Goal: Information Seeking & Learning: Learn about a topic

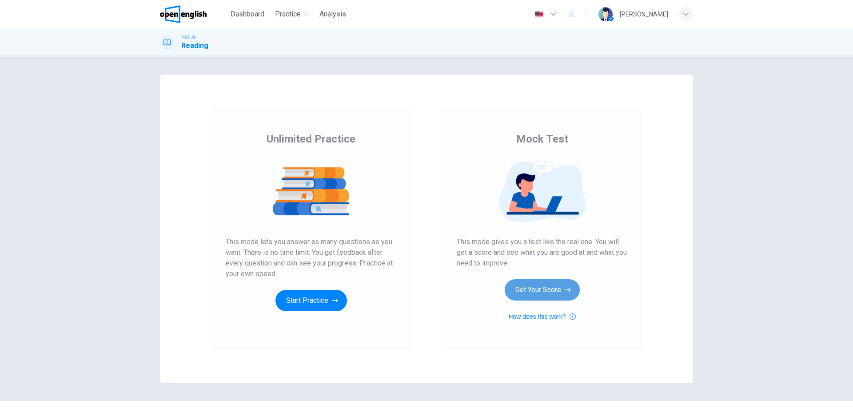
click at [565, 285] on button "Get Your Score" at bounding box center [541, 289] width 75 height 21
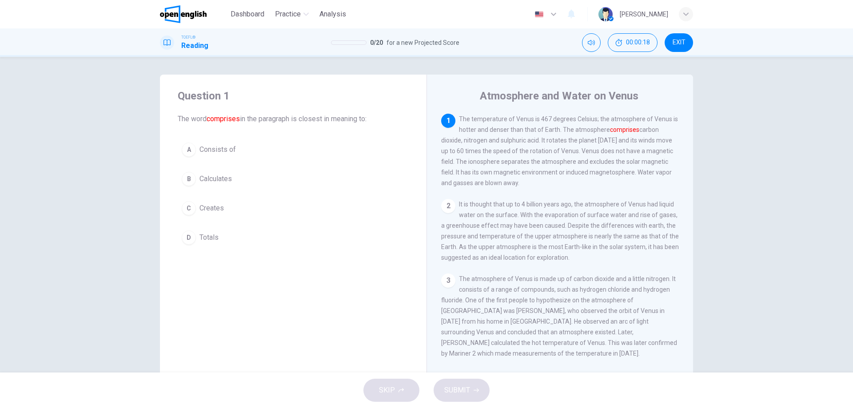
drag, startPoint x: 520, startPoint y: 119, endPoint x: 525, endPoint y: 134, distance: 15.4
click at [525, 134] on div "1 The temperature of Venus is 467 degrees Celsius; the atmosphere of Venus is h…" at bounding box center [560, 151] width 238 height 75
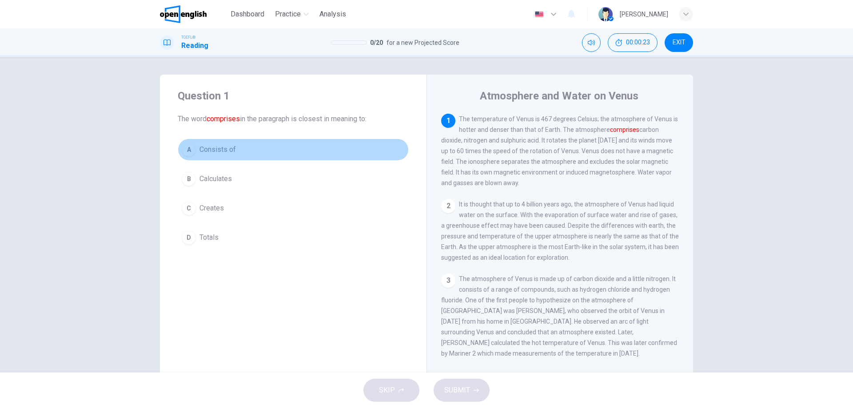
click at [186, 147] on div "A" at bounding box center [189, 150] width 14 height 14
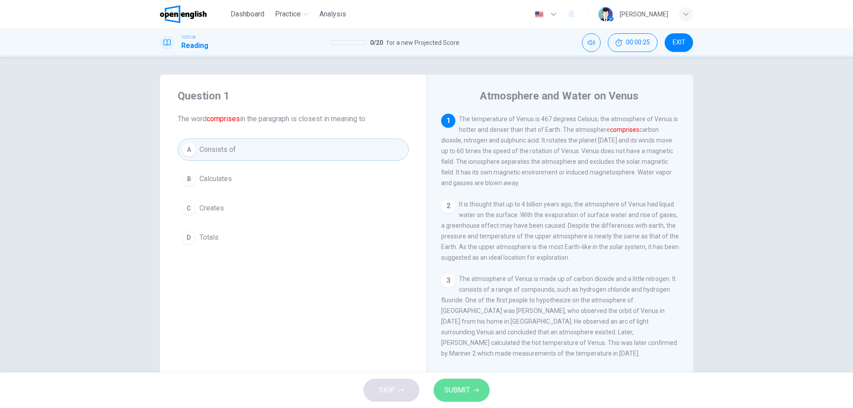
click at [454, 390] on span "SUBMIT" at bounding box center [457, 390] width 26 height 12
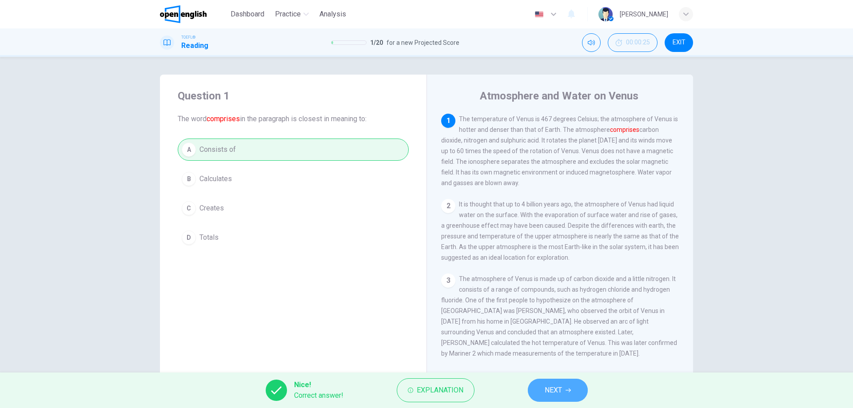
click at [566, 390] on icon "button" at bounding box center [567, 391] width 5 height 4
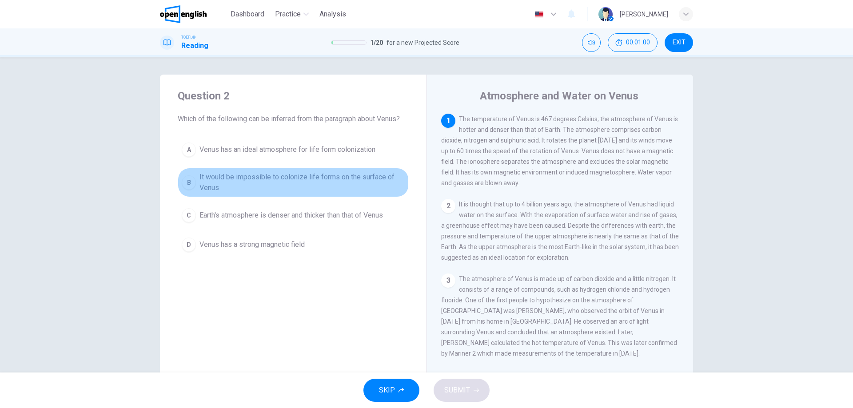
click at [189, 183] on div "B" at bounding box center [189, 182] width 14 height 14
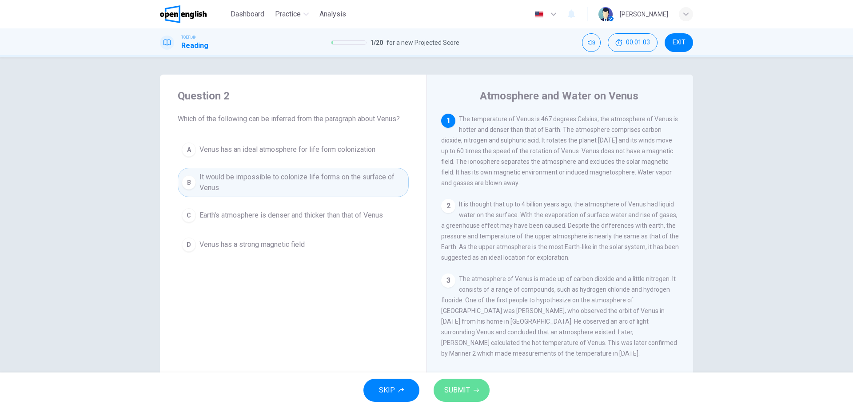
click at [453, 388] on span "SUBMIT" at bounding box center [457, 390] width 26 height 12
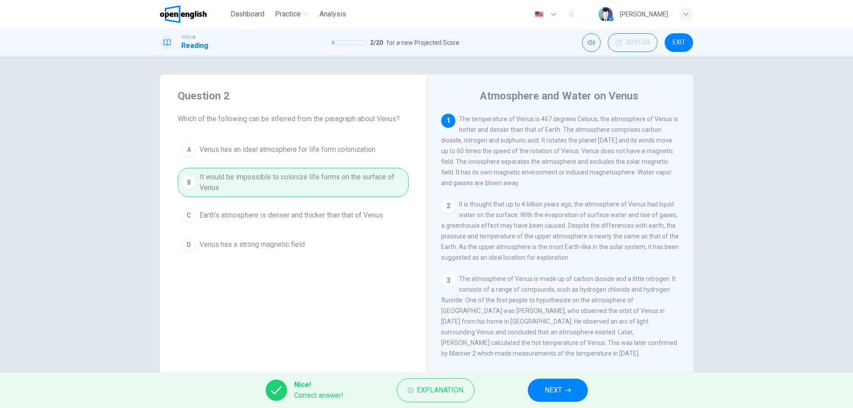
click at [546, 389] on span "NEXT" at bounding box center [552, 390] width 17 height 12
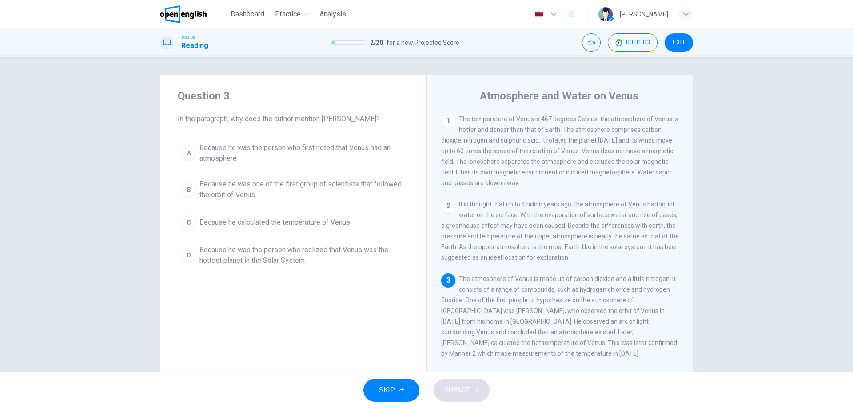
scroll to position [88, 0]
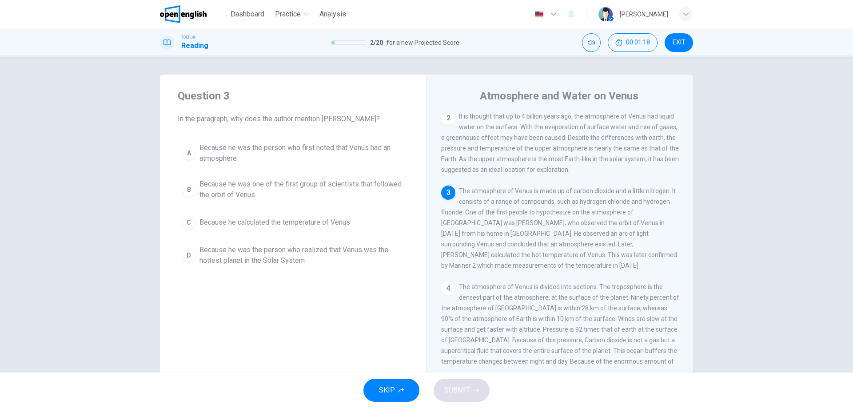
drag, startPoint x: 493, startPoint y: 210, endPoint x: 503, endPoint y: 231, distance: 23.9
click at [503, 231] on span "The atmosphere of Venus is made up of carbon dioxide and a little nitrogen. It …" at bounding box center [559, 228] width 236 height 82
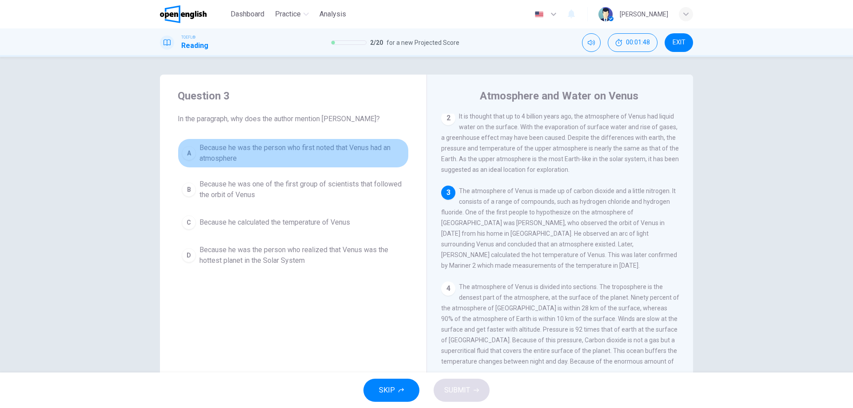
click at [182, 151] on div "A" at bounding box center [189, 153] width 14 height 14
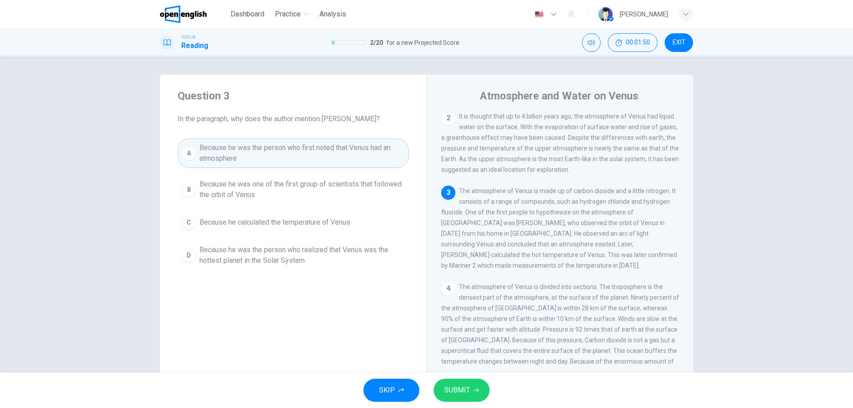
click at [462, 388] on span "SUBMIT" at bounding box center [457, 390] width 26 height 12
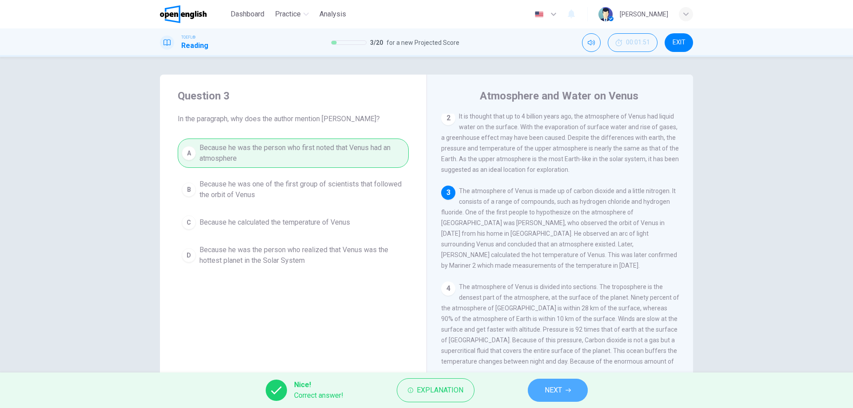
click at [544, 387] on span "NEXT" at bounding box center [552, 390] width 17 height 12
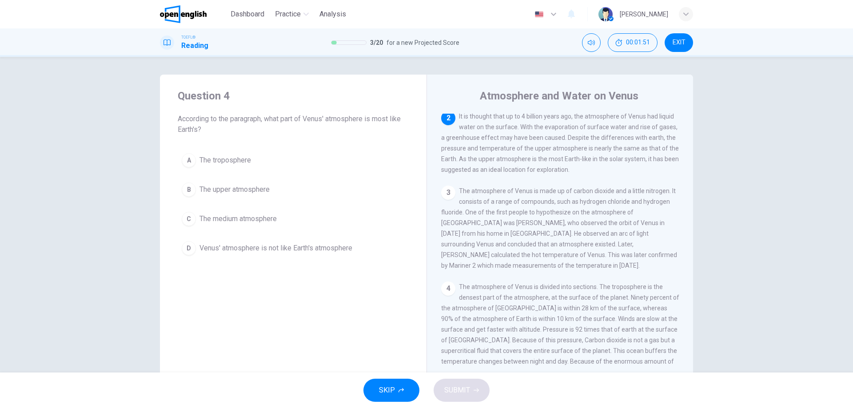
scroll to position [88, 0]
drag, startPoint x: 457, startPoint y: 117, endPoint x: 545, endPoint y: 125, distance: 87.9
click at [545, 125] on div "2 It is thought that up to 4 billion years ago, the atmosphere of Venus had liq…" at bounding box center [560, 143] width 238 height 64
drag, startPoint x: 518, startPoint y: 132, endPoint x: 583, endPoint y: 153, distance: 67.7
click at [583, 153] on span "It is thought that up to 4 billion years ago, the atmosphere of Venus had liqui…" at bounding box center [560, 142] width 238 height 60
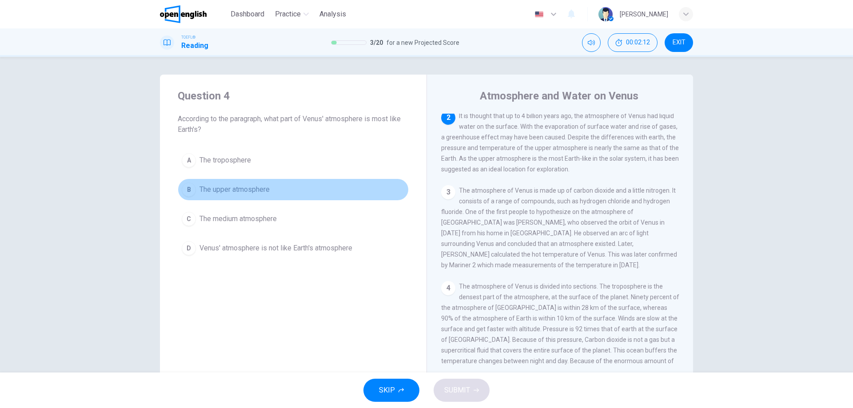
click at [188, 186] on div "B" at bounding box center [189, 190] width 14 height 14
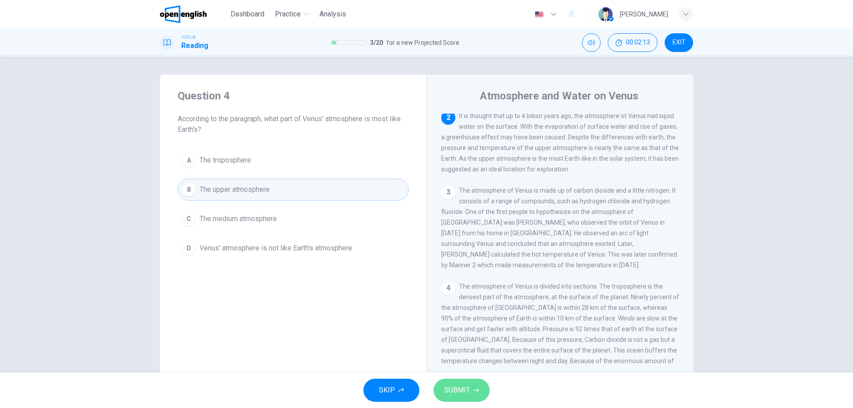
click at [467, 396] on span "SUBMIT" at bounding box center [457, 390] width 26 height 12
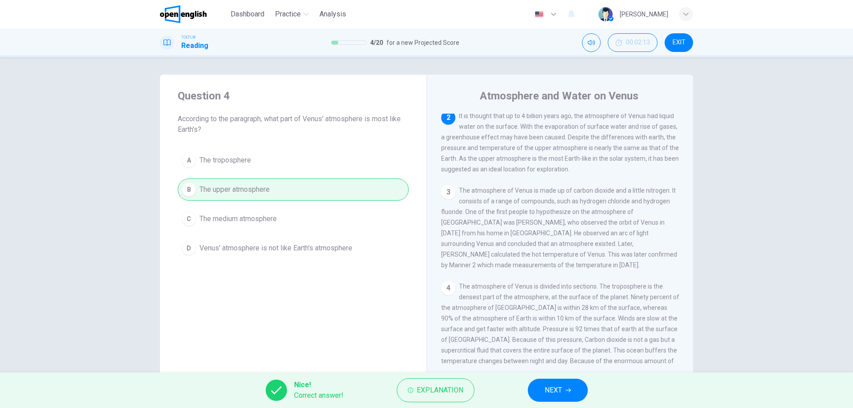
click at [557, 389] on span "NEXT" at bounding box center [552, 390] width 17 height 12
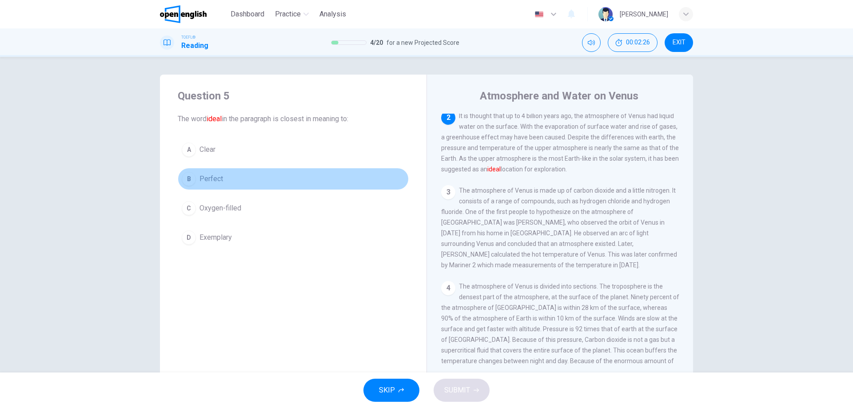
click at [190, 180] on div "B" at bounding box center [189, 179] width 14 height 14
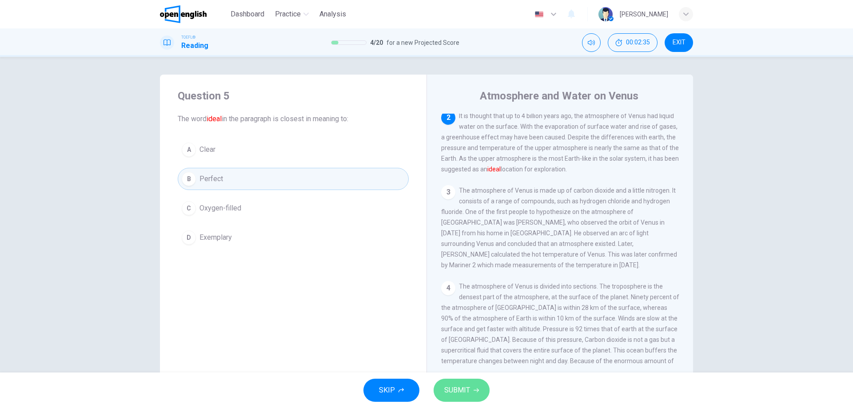
click at [462, 387] on span "SUBMIT" at bounding box center [457, 390] width 26 height 12
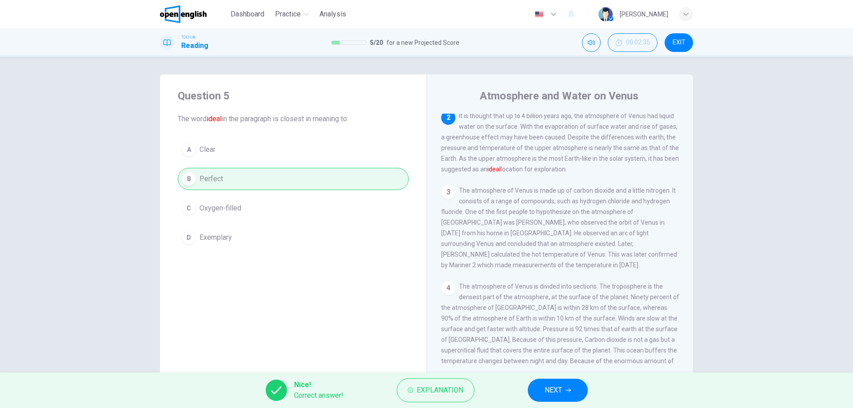
click at [558, 383] on button "NEXT" at bounding box center [558, 390] width 60 height 23
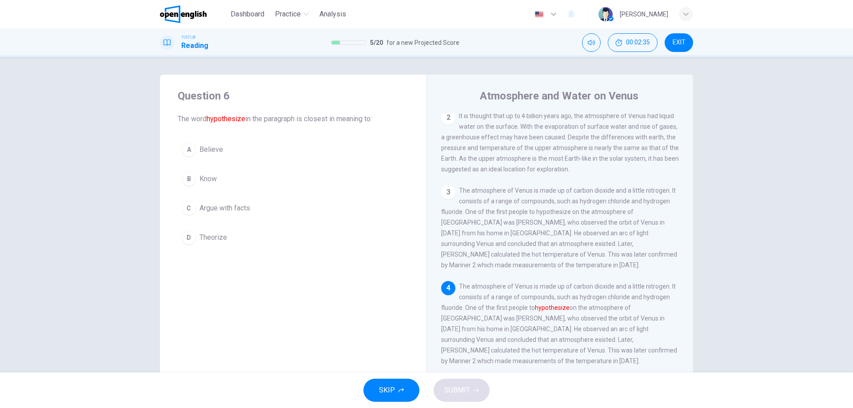
scroll to position [187, 0]
click at [182, 239] on div "D" at bounding box center [189, 237] width 14 height 14
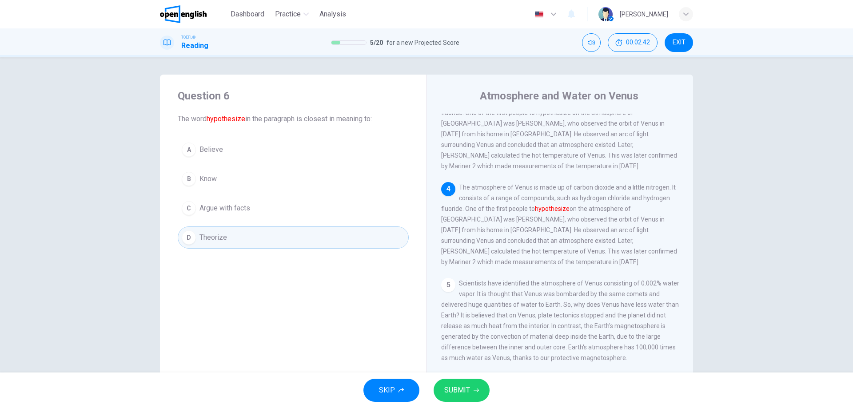
click at [459, 386] on span "SUBMIT" at bounding box center [457, 390] width 26 height 12
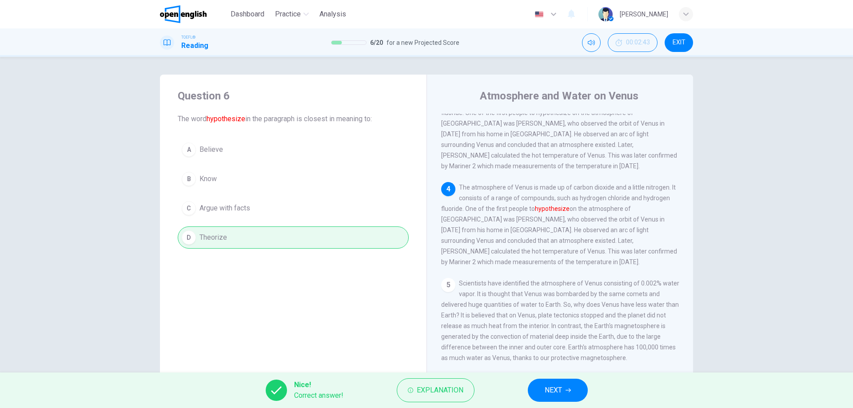
click at [558, 379] on button "NEXT" at bounding box center [558, 390] width 60 height 23
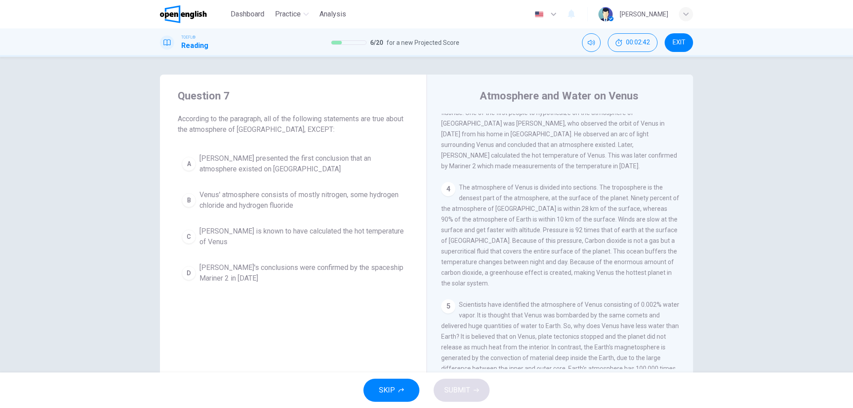
scroll to position [166, 0]
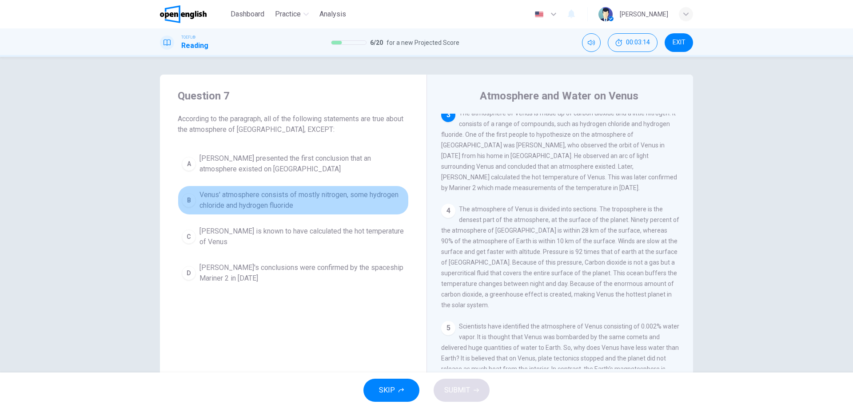
click at [188, 196] on div "B" at bounding box center [189, 200] width 14 height 14
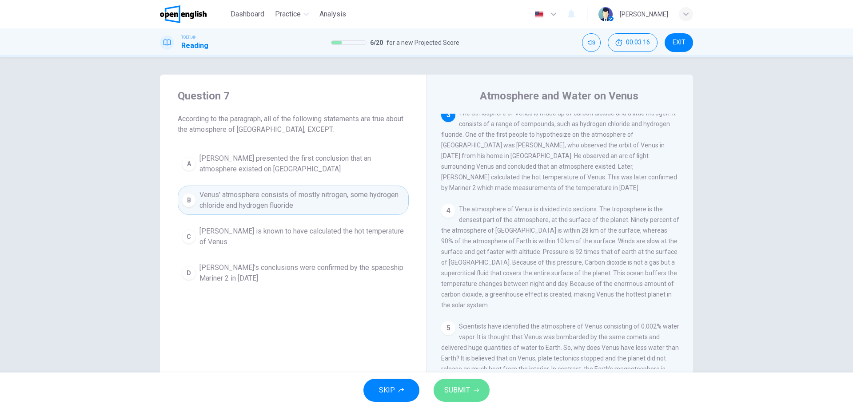
click at [474, 389] on icon "button" at bounding box center [475, 390] width 5 height 5
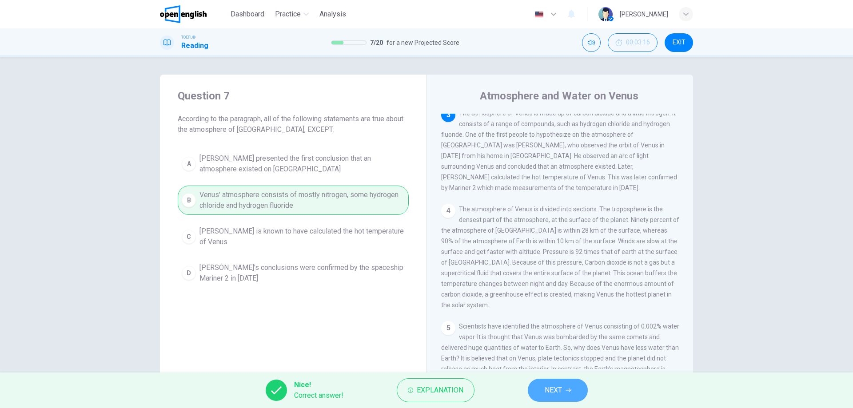
click at [541, 392] on button "NEXT" at bounding box center [558, 390] width 60 height 23
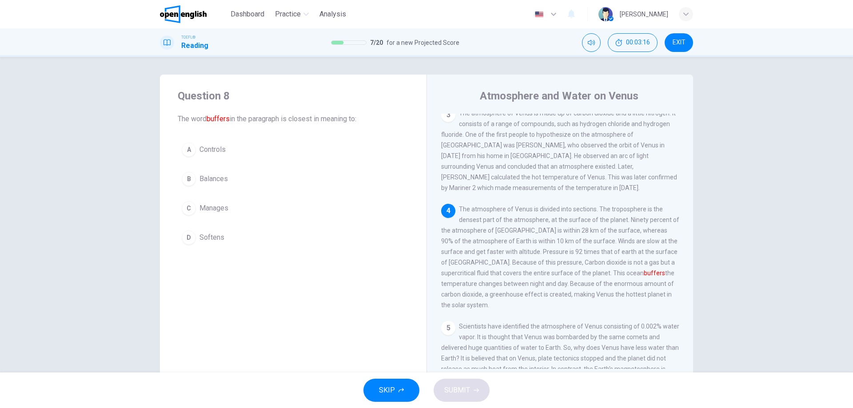
scroll to position [210, 0]
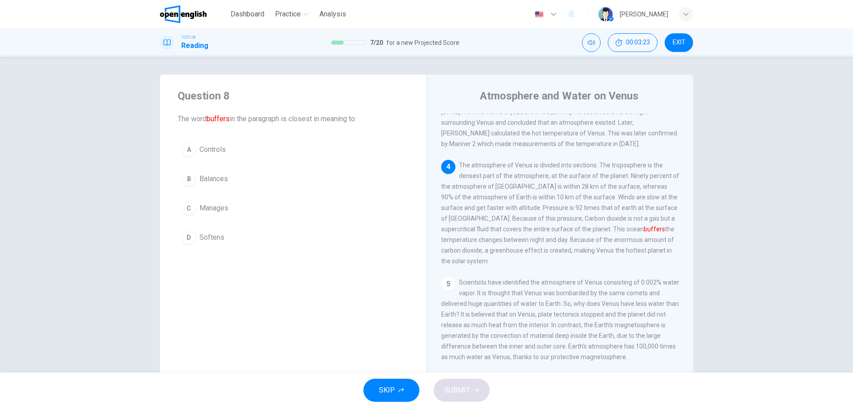
drag, startPoint x: 461, startPoint y: 176, endPoint x: 501, endPoint y: 189, distance: 42.4
click at [501, 189] on span "The atmosphere of Venus is divided into sections. The troposphere is the denses…" at bounding box center [560, 213] width 238 height 103
drag, startPoint x: 501, startPoint y: 189, endPoint x: 533, endPoint y: 210, distance: 37.6
click at [537, 209] on span "The atmosphere of Venus is divided into sections. The troposphere is the denses…" at bounding box center [560, 213] width 238 height 103
click at [187, 176] on div "B" at bounding box center [189, 179] width 14 height 14
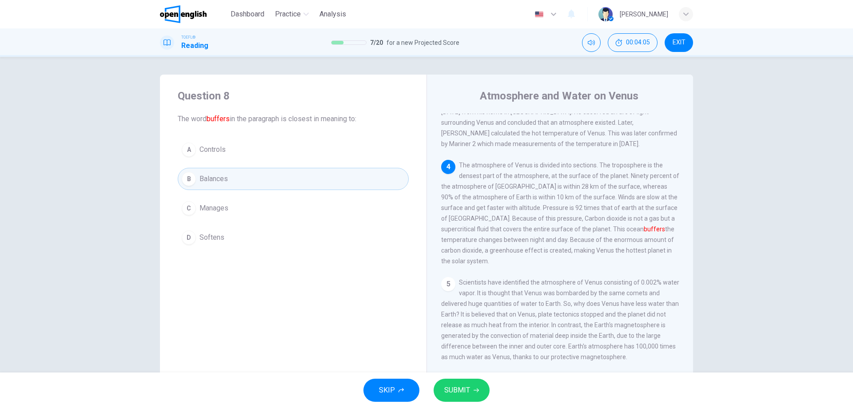
click at [452, 383] on button "SUBMIT" at bounding box center [461, 390] width 56 height 23
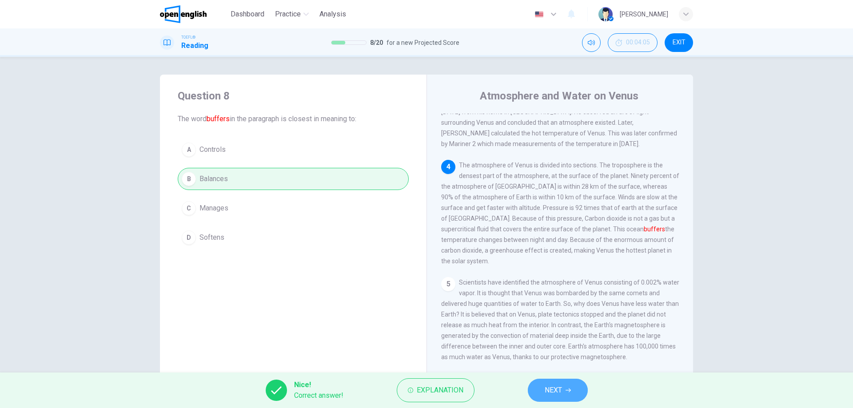
click at [552, 387] on span "NEXT" at bounding box center [552, 390] width 17 height 12
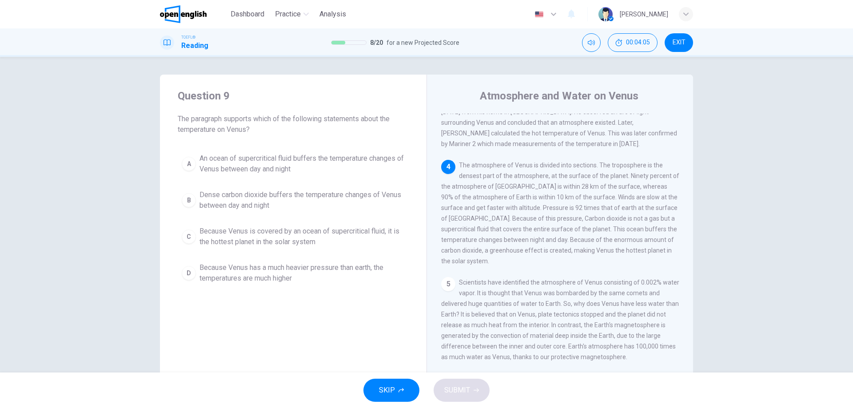
scroll to position [265, 0]
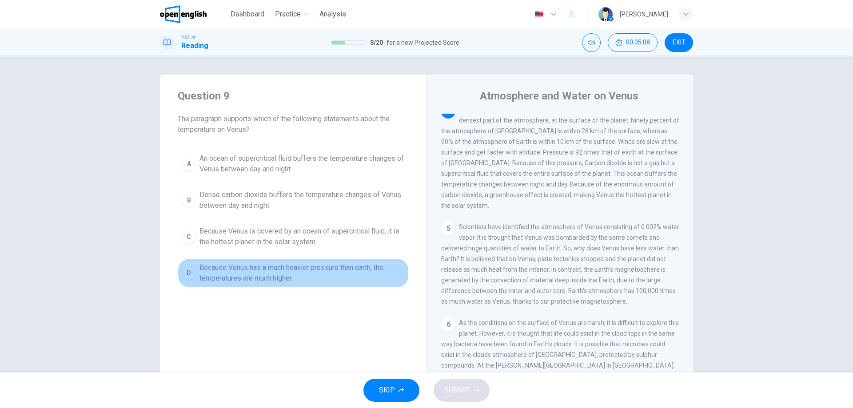
click at [186, 270] on div "D" at bounding box center [189, 273] width 14 height 14
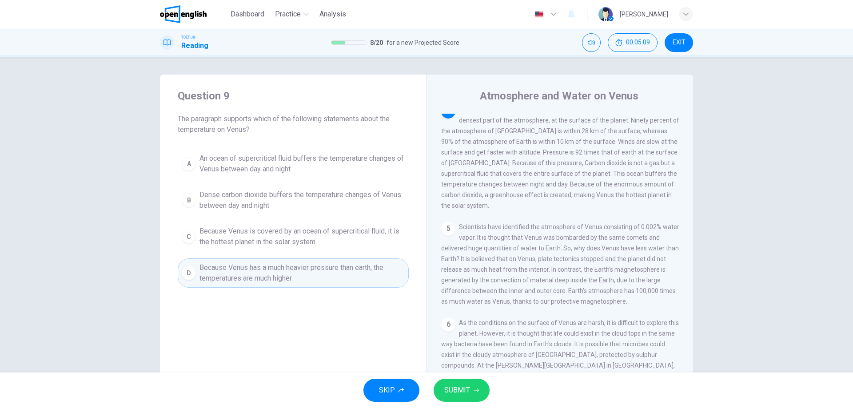
click at [480, 388] on button "SUBMIT" at bounding box center [461, 390] width 56 height 23
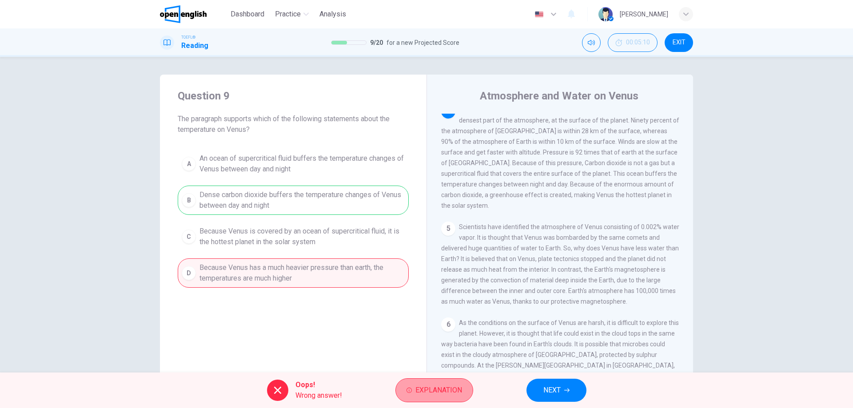
click at [444, 390] on span "Explanation" at bounding box center [438, 390] width 47 height 12
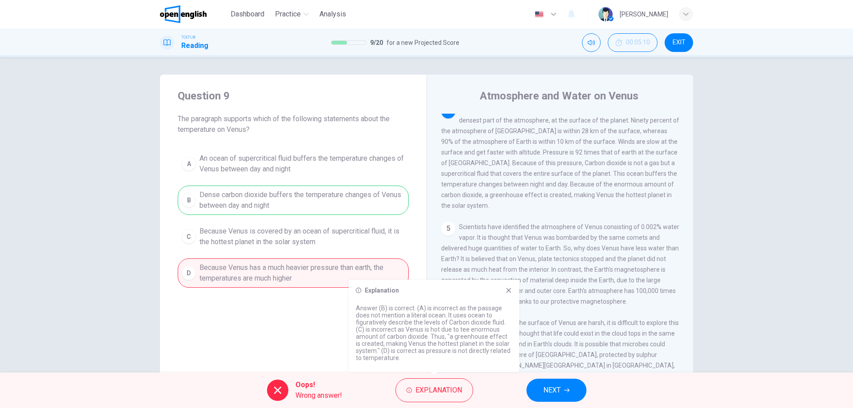
click at [507, 290] on icon at bounding box center [508, 290] width 7 height 7
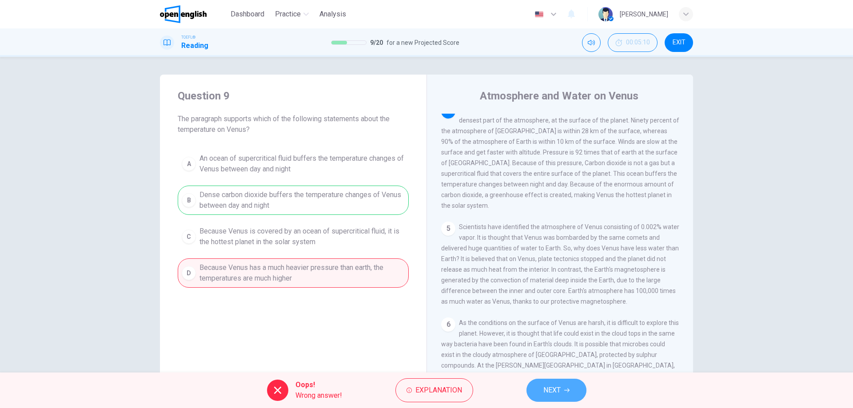
click at [570, 395] on button "NEXT" at bounding box center [556, 390] width 60 height 23
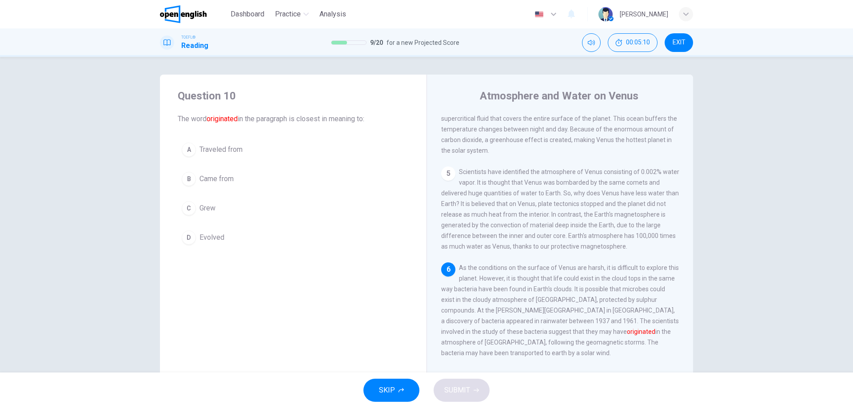
scroll to position [341, 0]
click at [186, 177] on div "B" at bounding box center [189, 179] width 14 height 14
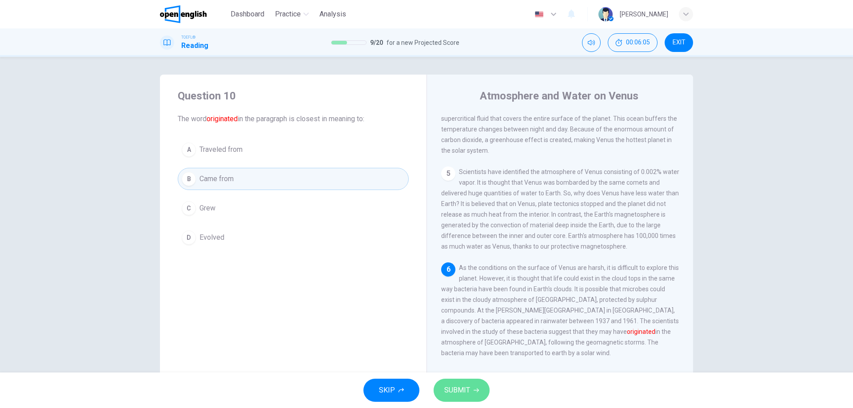
click at [475, 385] on button "SUBMIT" at bounding box center [461, 390] width 56 height 23
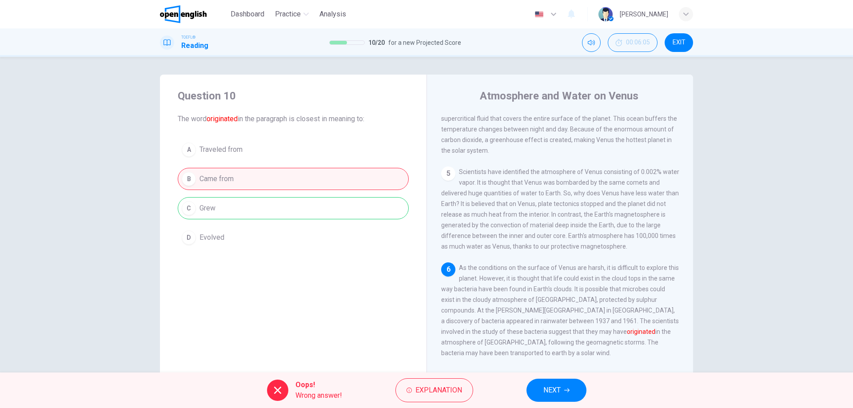
click at [547, 391] on span "NEXT" at bounding box center [551, 390] width 17 height 12
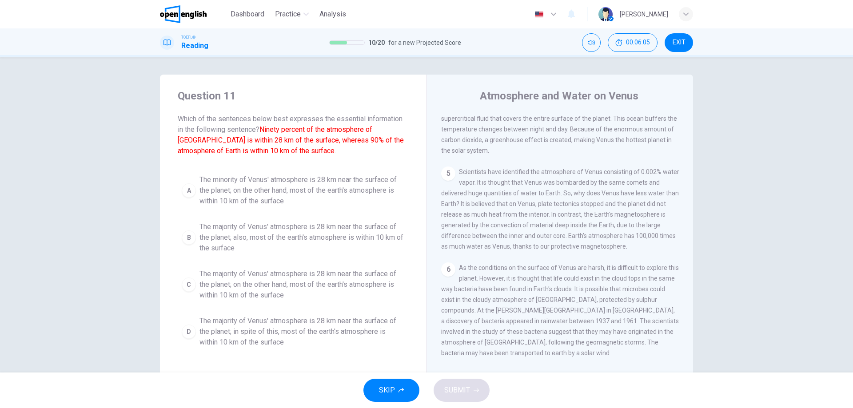
scroll to position [265, 0]
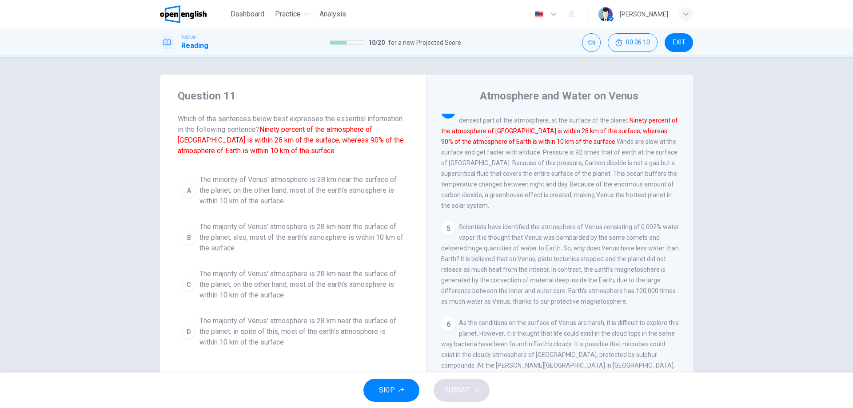
drag, startPoint x: 259, startPoint y: 127, endPoint x: 297, endPoint y: 141, distance: 40.9
click at [297, 141] on span "Which of the sentences below best expresses the essential information in the fo…" at bounding box center [293, 135] width 231 height 43
click at [194, 239] on button "B The majority of Venus' atmosphere is 28 km near the surface of the planet; al…" at bounding box center [293, 238] width 231 height 40
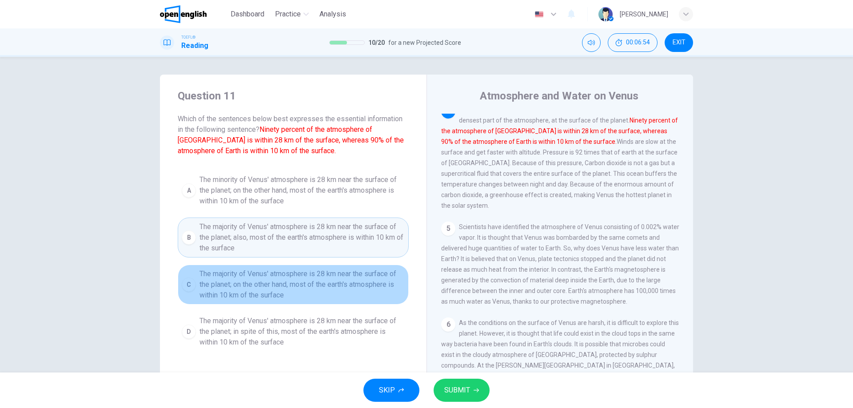
click at [263, 282] on span "The majority of Venus' atmosphere is 28 km near the surface of the planet; on t…" at bounding box center [301, 285] width 205 height 32
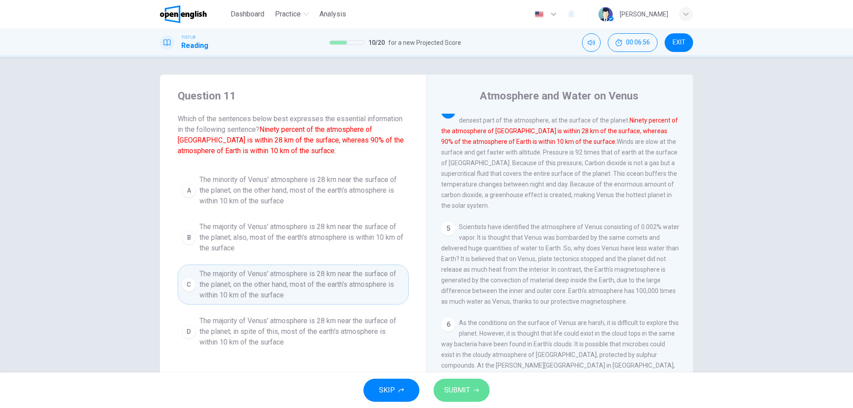
click at [450, 381] on button "SUBMIT" at bounding box center [461, 390] width 56 height 23
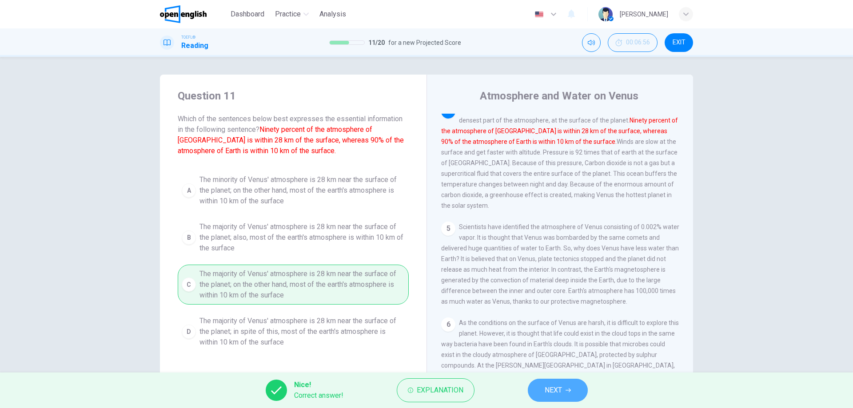
click at [563, 383] on button "NEXT" at bounding box center [558, 390] width 60 height 23
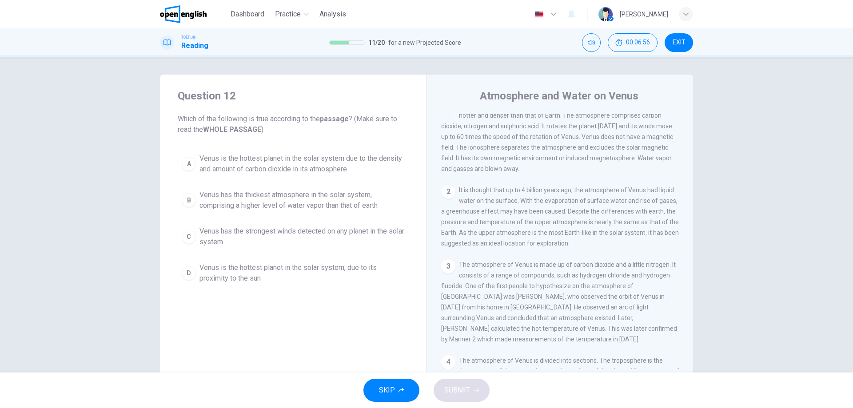
scroll to position [0, 0]
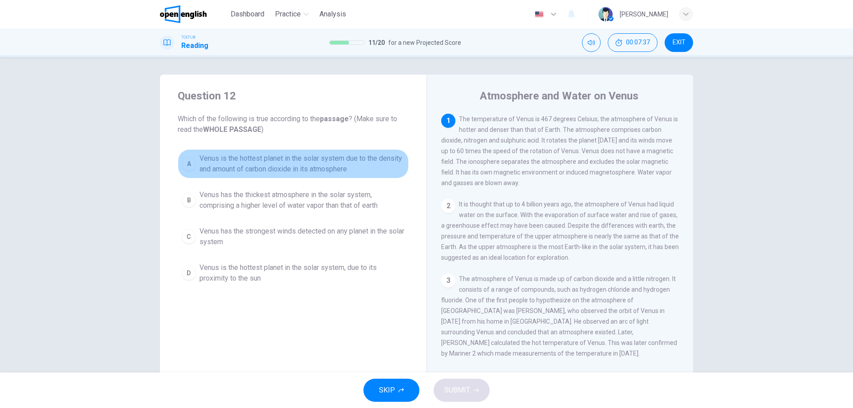
click at [182, 162] on div "A" at bounding box center [189, 164] width 14 height 14
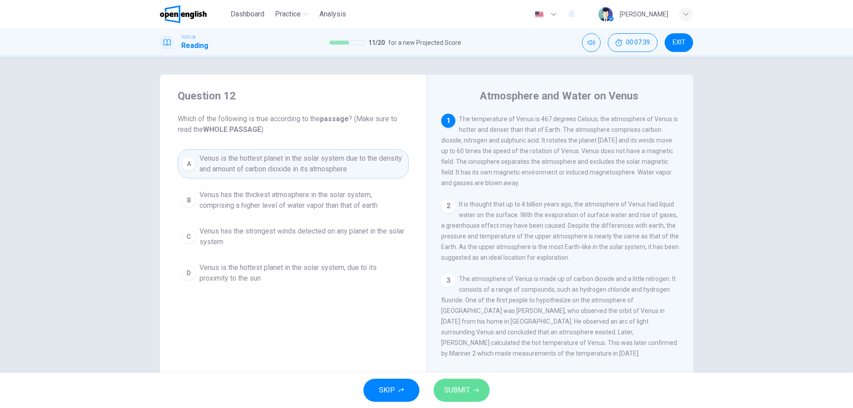
click at [464, 383] on button "SUBMIT" at bounding box center [461, 390] width 56 height 23
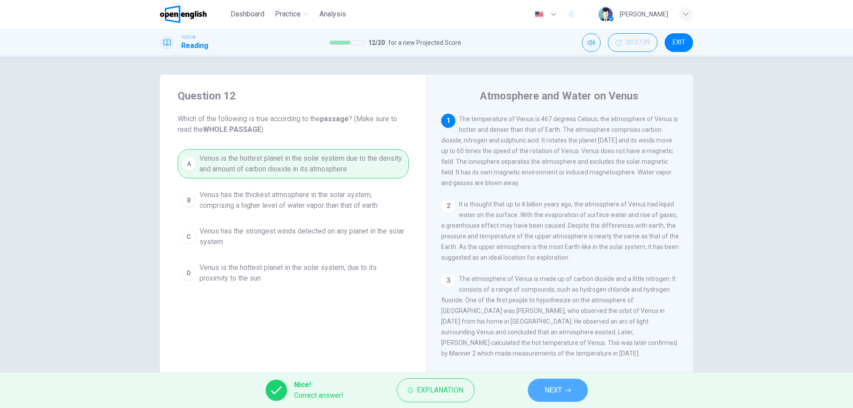
click at [528, 391] on button "NEXT" at bounding box center [558, 390] width 60 height 23
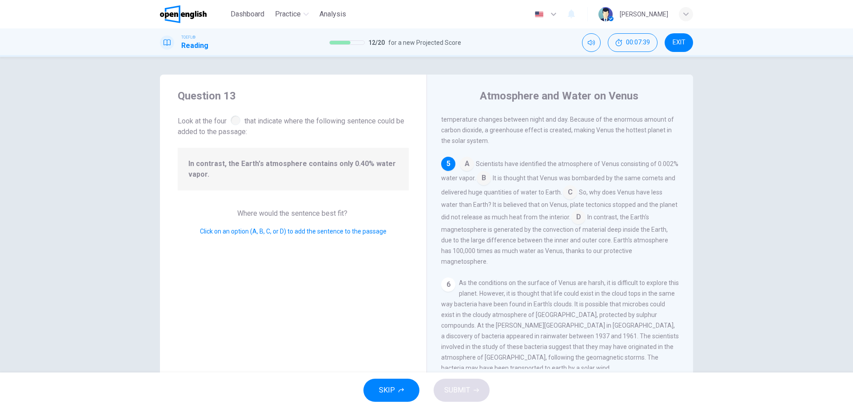
scroll to position [330, 0]
click at [491, 186] on input at bounding box center [483, 178] width 14 height 14
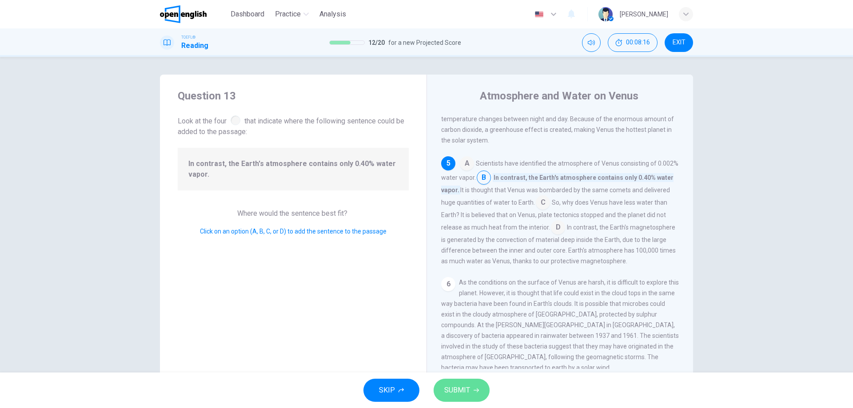
click at [458, 395] on span "SUBMIT" at bounding box center [457, 390] width 26 height 12
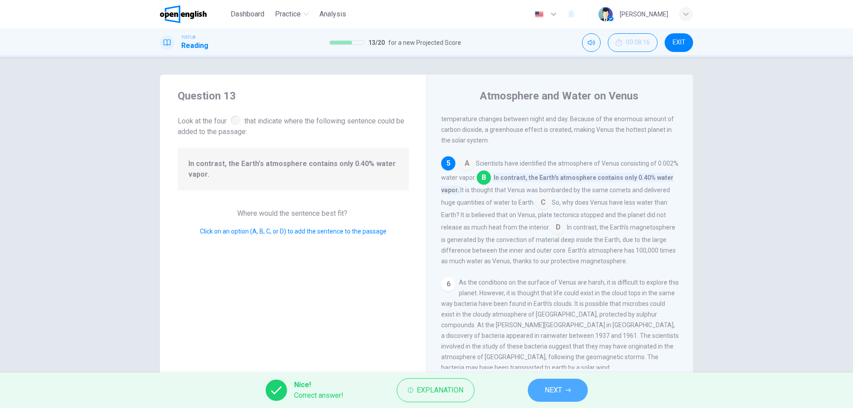
click at [545, 385] on span "NEXT" at bounding box center [552, 390] width 17 height 12
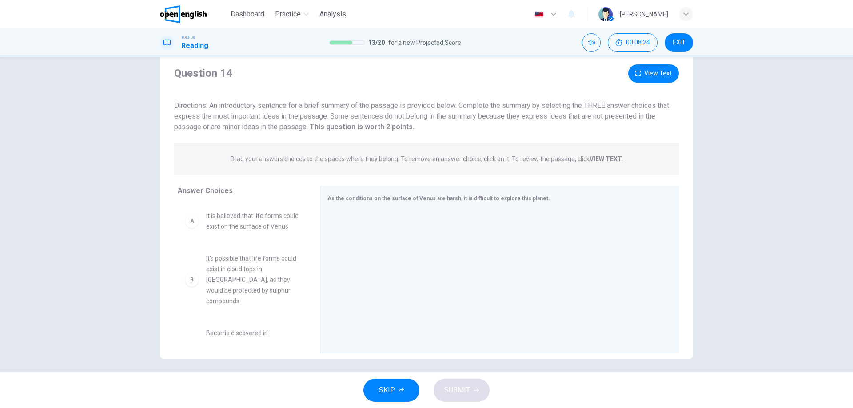
scroll to position [23, 0]
click at [655, 78] on button "View Text" at bounding box center [653, 75] width 51 height 18
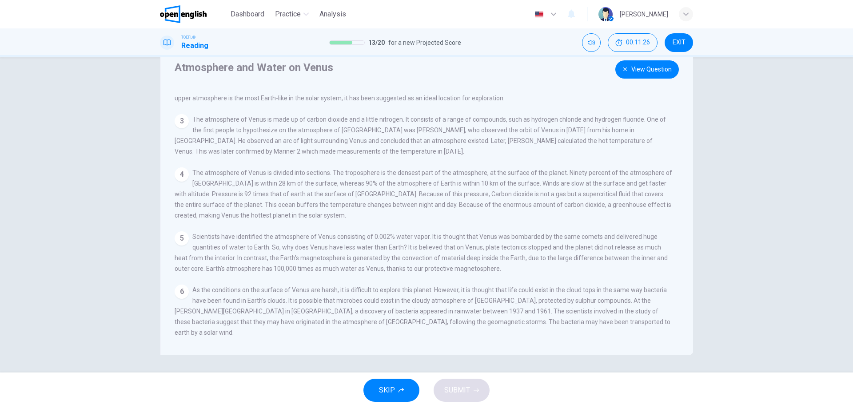
scroll to position [64, 0]
drag, startPoint x: 333, startPoint y: 242, endPoint x: 461, endPoint y: 266, distance: 131.0
click at [456, 268] on span "Scientists have identified the atmosphere of Venus consisting of 0.002% water v…" at bounding box center [421, 252] width 493 height 39
drag, startPoint x: 403, startPoint y: 255, endPoint x: 478, endPoint y: 252, distance: 75.1
click at [478, 252] on span "Scientists have identified the atmosphere of Venus consisting of 0.002% water v…" at bounding box center [421, 252] width 493 height 39
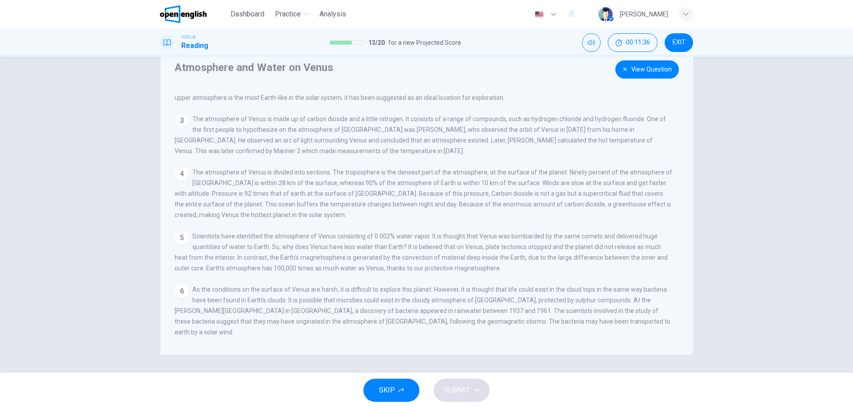
drag, startPoint x: 478, startPoint y: 252, endPoint x: 394, endPoint y: 292, distance: 93.1
click at [395, 295] on div "View Question 1 The temperature of Venus is 467 degrees Celsius; the atmosphere…" at bounding box center [429, 219] width 509 height 255
click at [658, 71] on button "View Question" at bounding box center [646, 69] width 63 height 18
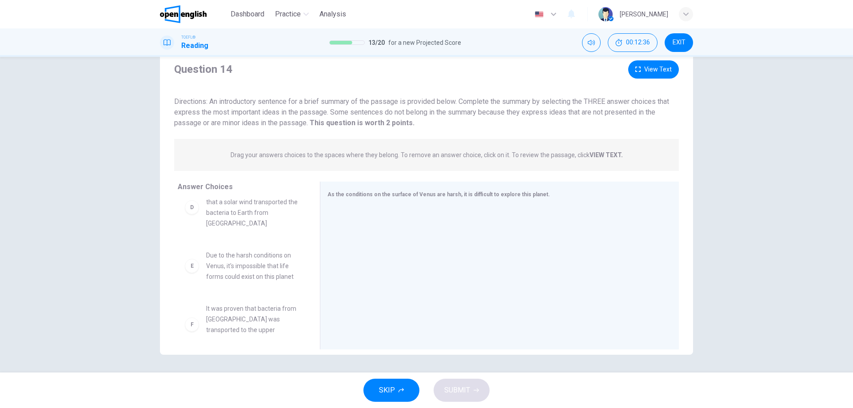
scroll to position [218, 0]
click at [194, 262] on div "E" at bounding box center [192, 260] width 14 height 14
click at [190, 263] on div "E" at bounding box center [192, 260] width 14 height 14
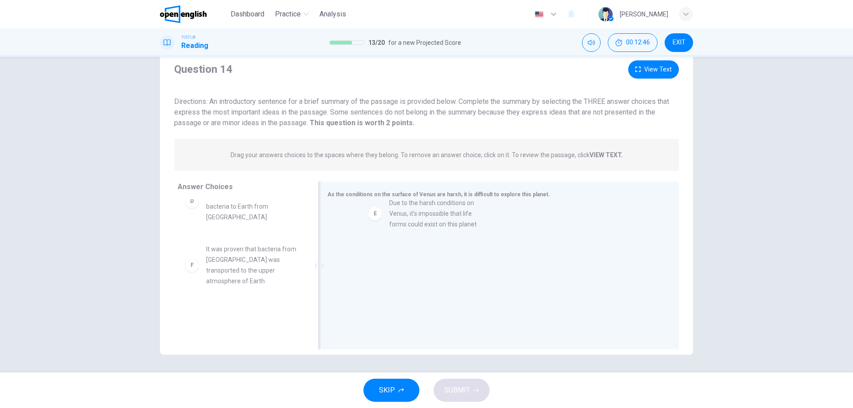
drag, startPoint x: 190, startPoint y: 263, endPoint x: 385, endPoint y: 216, distance: 200.0
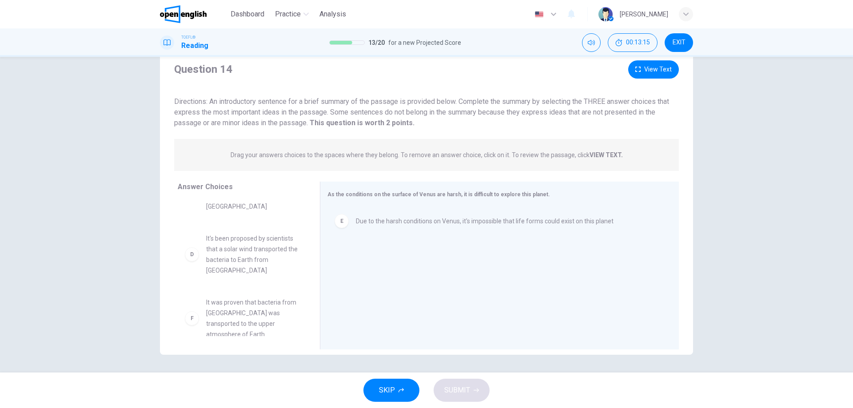
click at [653, 71] on button "View Text" at bounding box center [653, 69] width 51 height 18
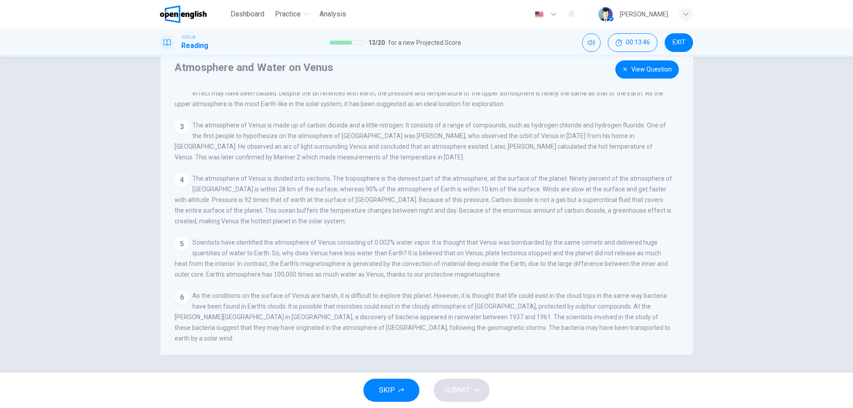
scroll to position [64, 0]
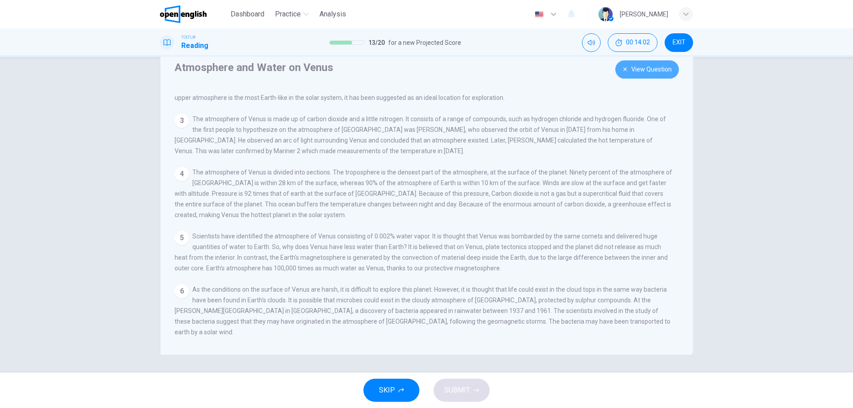
click at [654, 75] on button "View Question" at bounding box center [646, 69] width 63 height 18
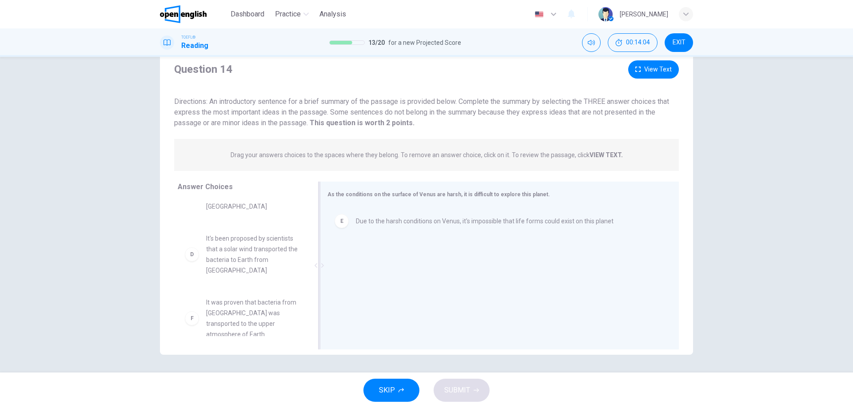
click at [337, 224] on div "E" at bounding box center [341, 221] width 14 height 14
drag, startPoint x: 306, startPoint y: 290, endPoint x: 320, endPoint y: 230, distance: 61.2
click at [320, 230] on div "Answer Choices A It is believed that life forms could exist on the surface of V…" at bounding box center [426, 268] width 533 height 172
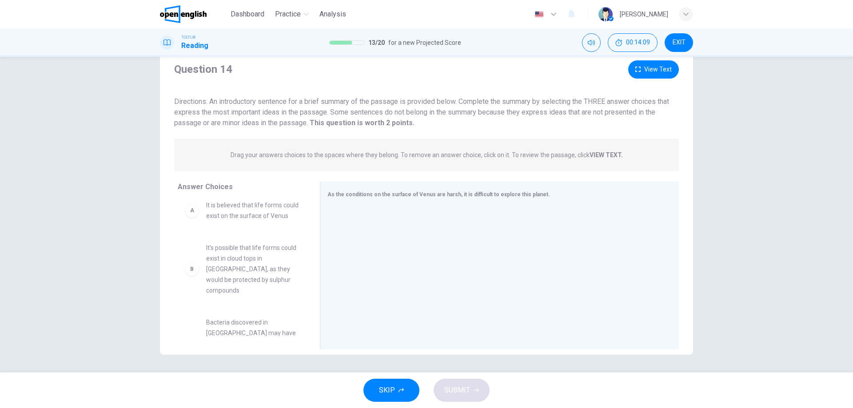
scroll to position [0, 0]
click at [190, 283] on div "B" at bounding box center [192, 276] width 14 height 14
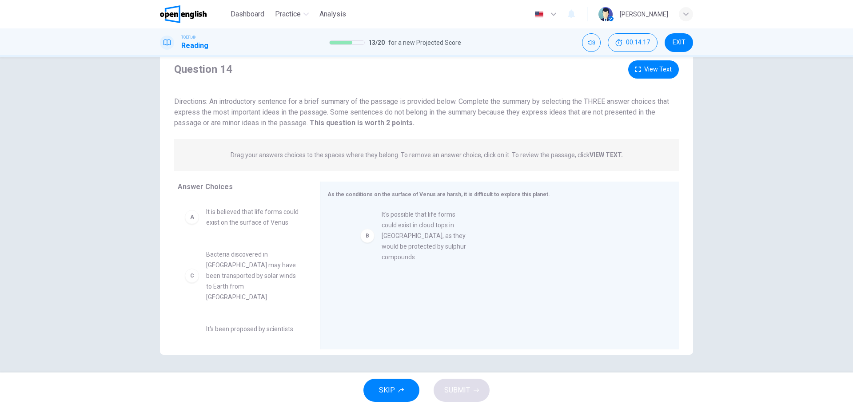
drag, startPoint x: 192, startPoint y: 286, endPoint x: 389, endPoint y: 229, distance: 205.5
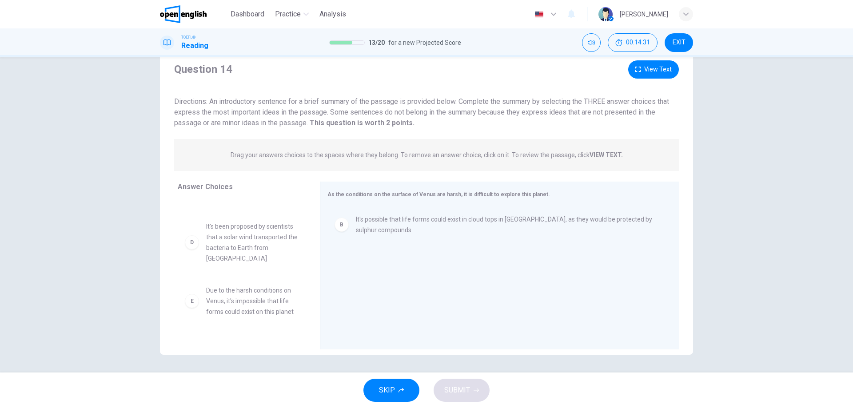
scroll to position [100, 0]
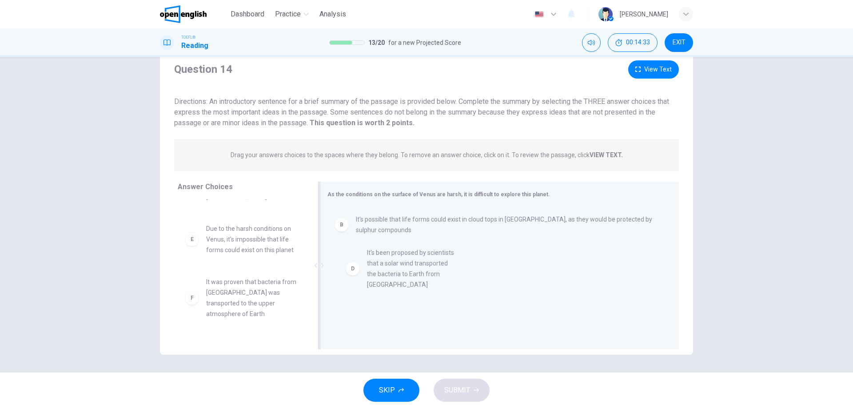
drag, startPoint x: 189, startPoint y: 247, endPoint x: 359, endPoint y: 273, distance: 171.6
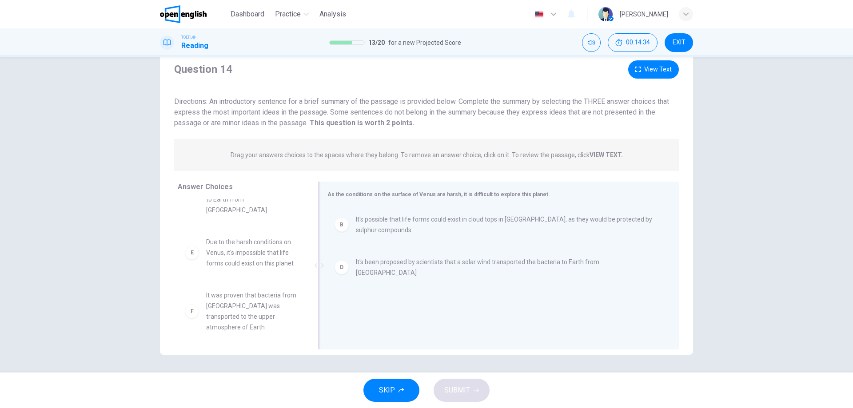
scroll to position [80, 0]
click at [640, 75] on button "View Text" at bounding box center [653, 69] width 51 height 18
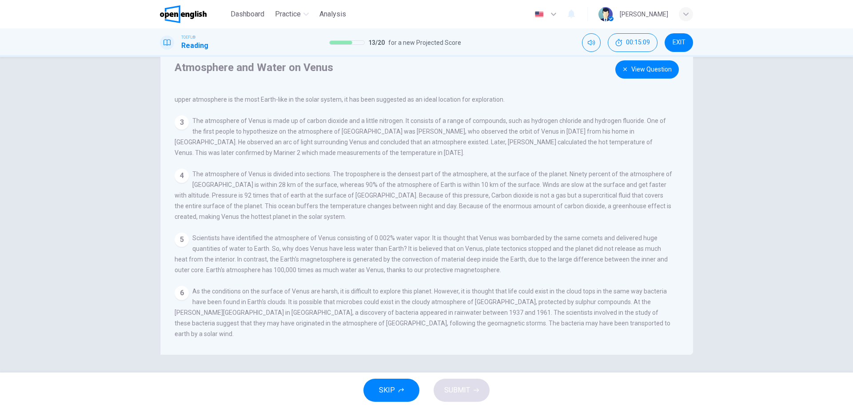
scroll to position [64, 0]
click at [654, 70] on button "View Question" at bounding box center [646, 69] width 63 height 18
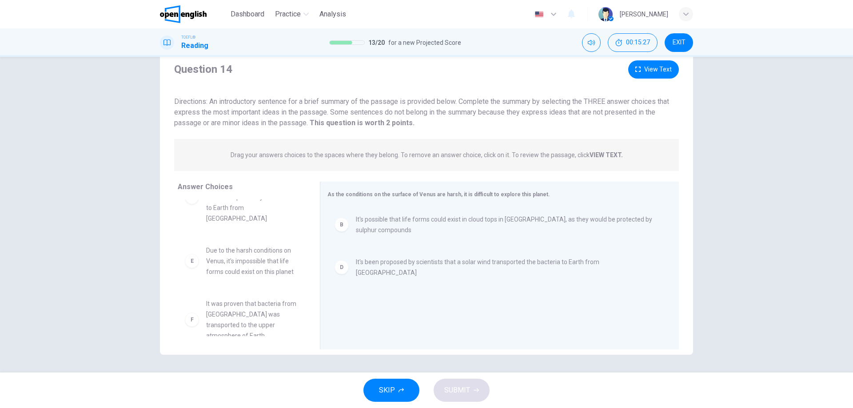
scroll to position [80, 0]
click at [190, 315] on div "F" at bounding box center [192, 318] width 14 height 14
drag, startPoint x: 194, startPoint y: 316, endPoint x: 387, endPoint y: 318, distance: 192.7
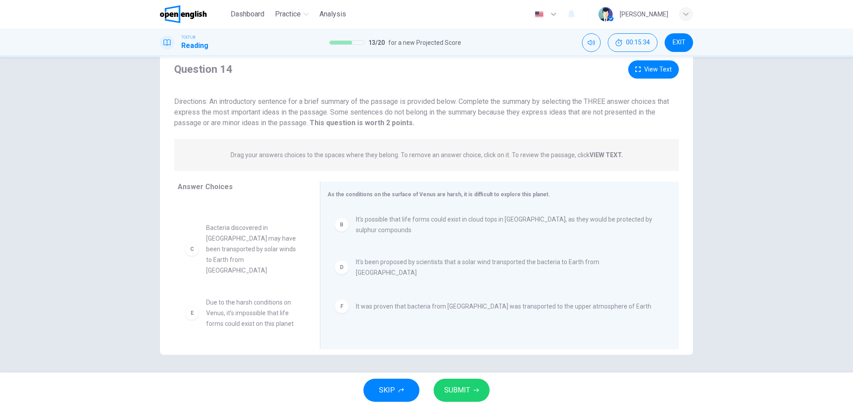
scroll to position [27, 0]
click at [453, 384] on span "SUBMIT" at bounding box center [457, 390] width 26 height 12
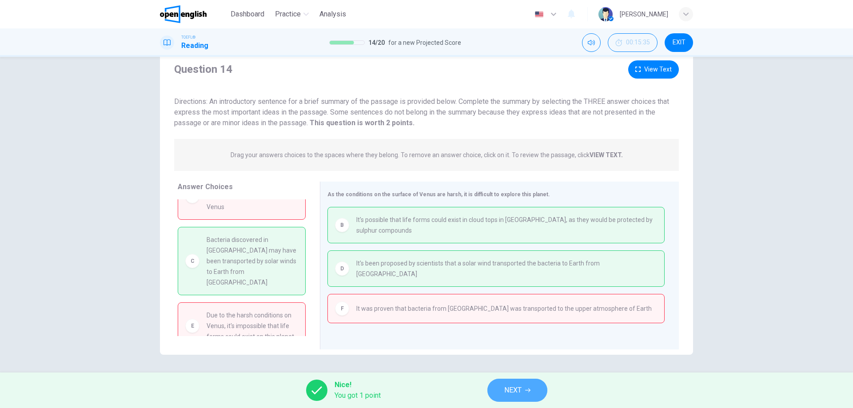
click at [516, 388] on span "NEXT" at bounding box center [512, 390] width 17 height 12
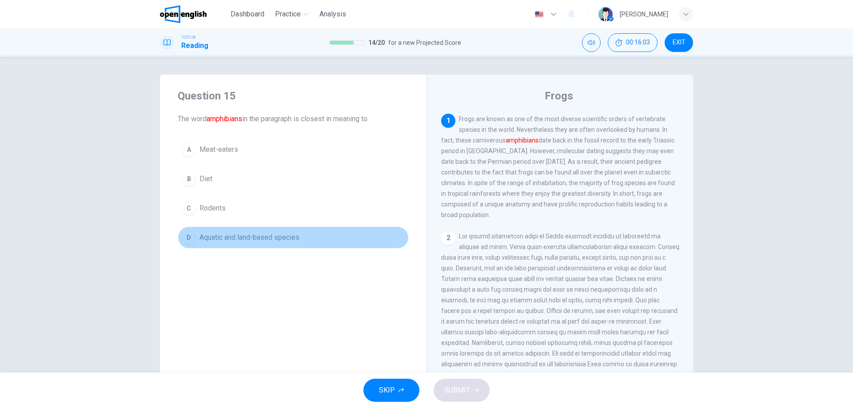
click at [185, 235] on div "D" at bounding box center [189, 237] width 14 height 14
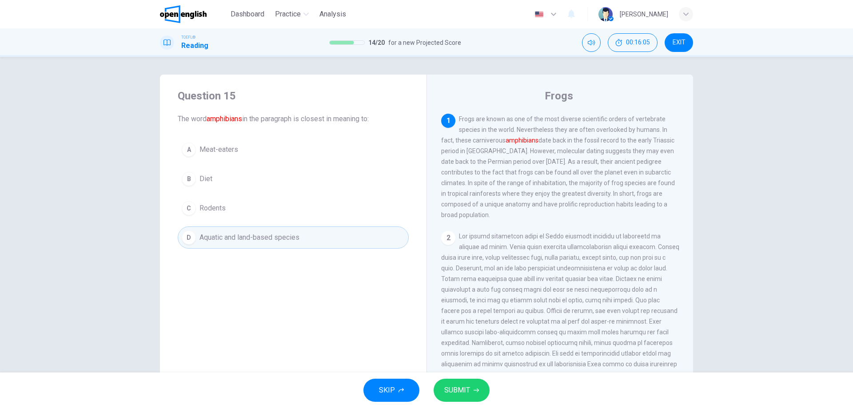
click at [465, 394] on span "SUBMIT" at bounding box center [457, 390] width 26 height 12
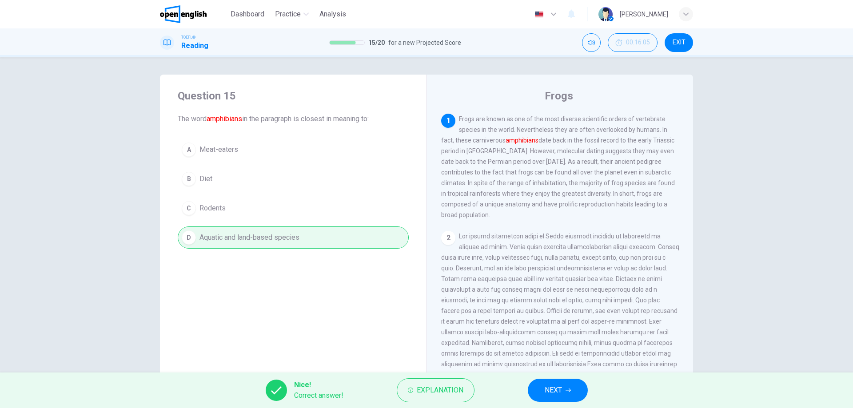
click at [567, 389] on icon "button" at bounding box center [567, 390] width 5 height 5
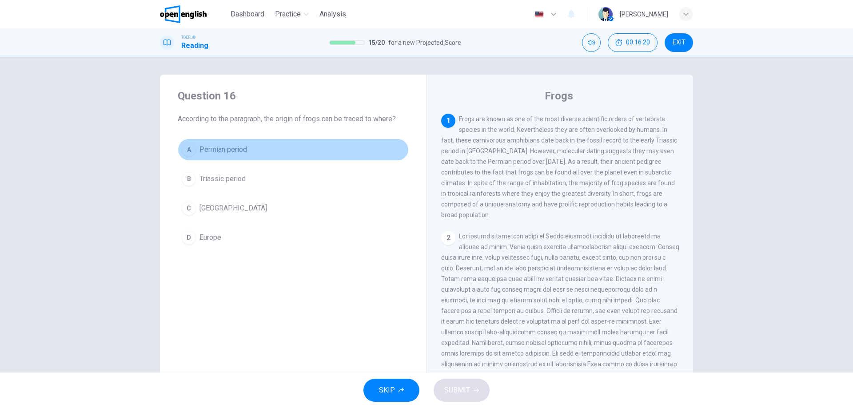
click at [185, 147] on div "A" at bounding box center [189, 150] width 14 height 14
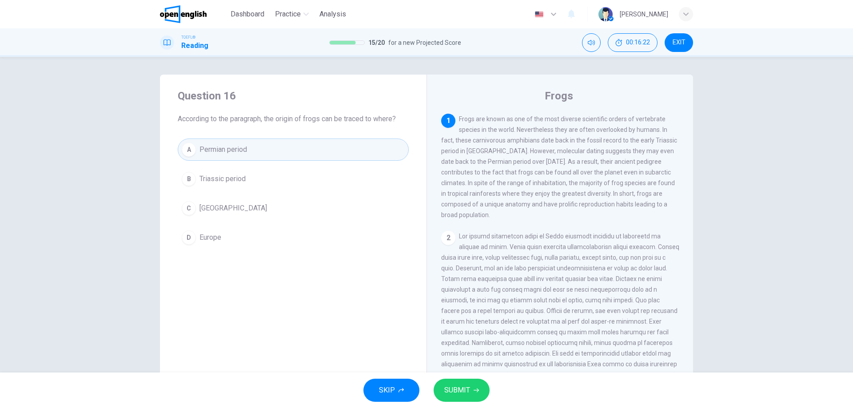
click at [473, 394] on button "SUBMIT" at bounding box center [461, 390] width 56 height 23
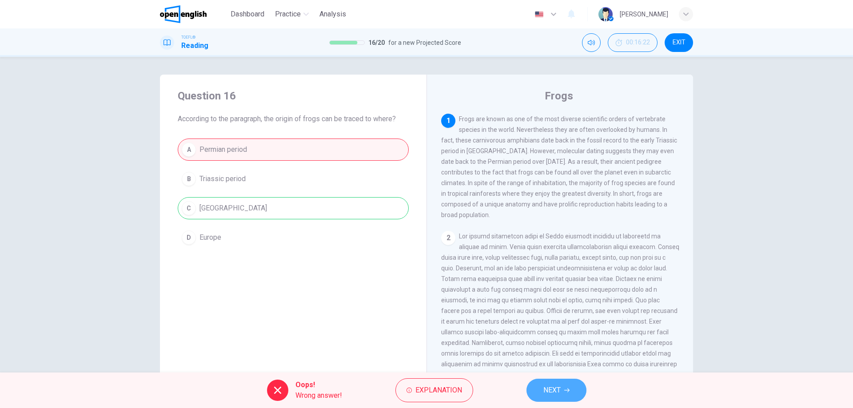
click at [548, 388] on span "NEXT" at bounding box center [551, 390] width 17 height 12
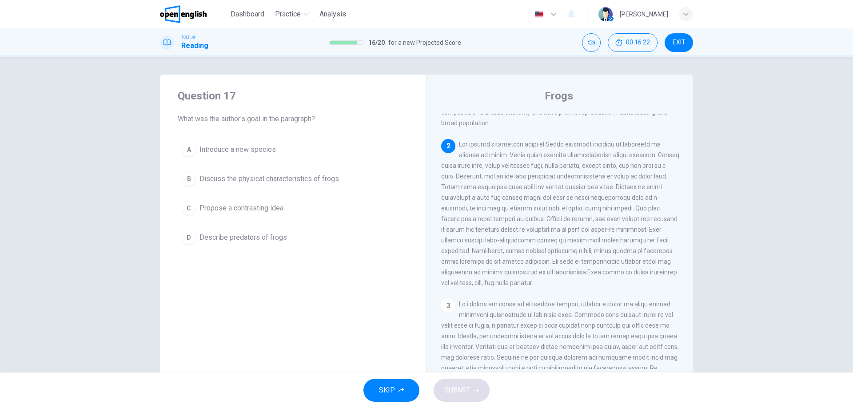
scroll to position [99, 0]
click at [190, 178] on div "B" at bounding box center [189, 179] width 14 height 14
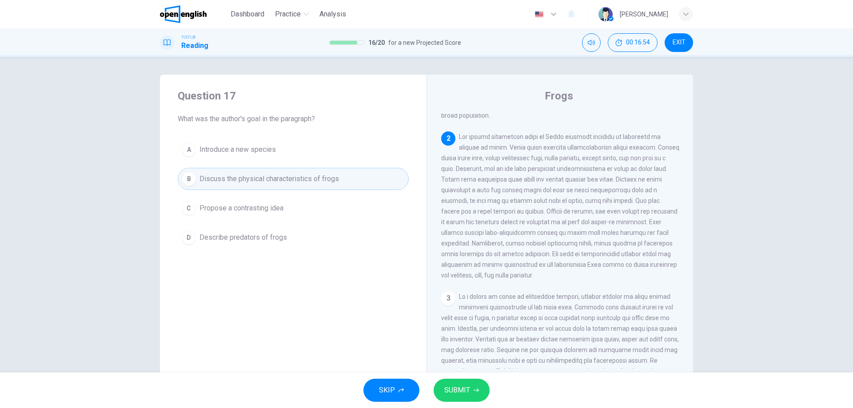
click at [458, 385] on span "SUBMIT" at bounding box center [457, 390] width 26 height 12
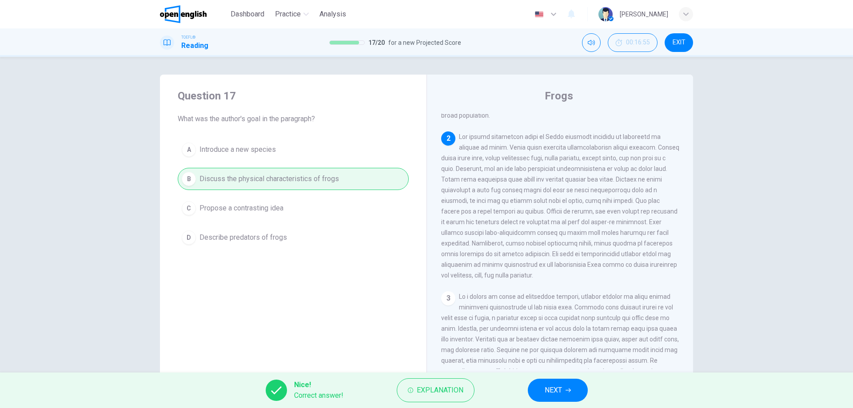
click at [562, 390] on button "NEXT" at bounding box center [558, 390] width 60 height 23
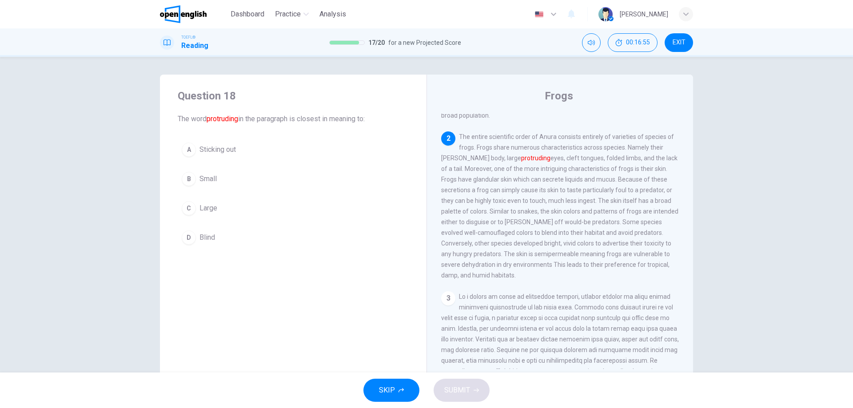
scroll to position [122, 0]
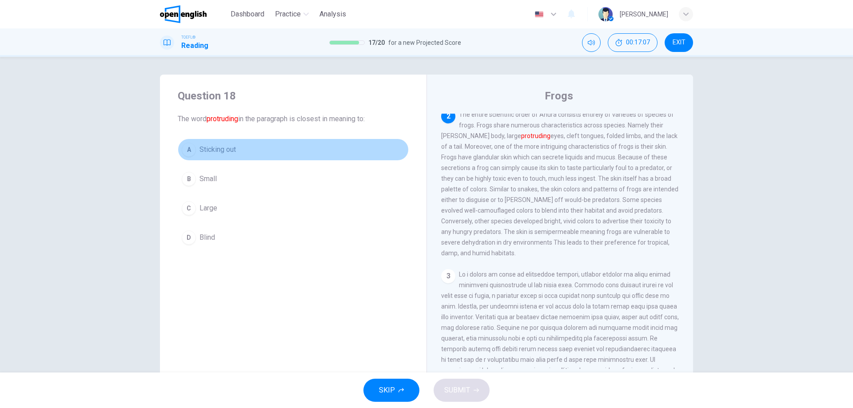
click at [187, 148] on div "A" at bounding box center [189, 150] width 14 height 14
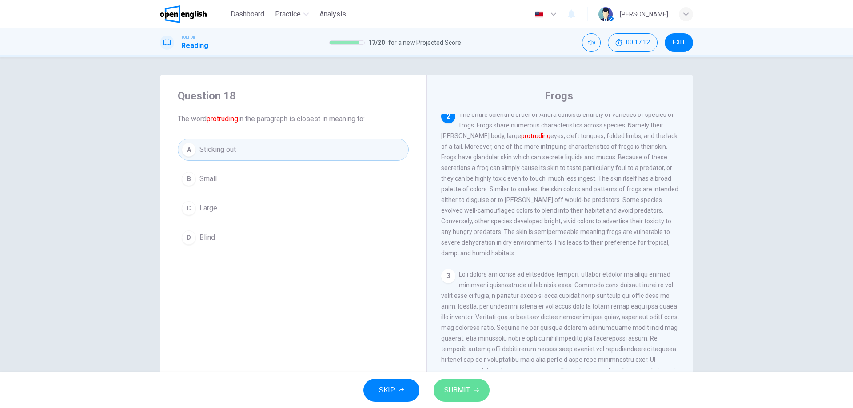
click at [459, 384] on span "SUBMIT" at bounding box center [457, 390] width 26 height 12
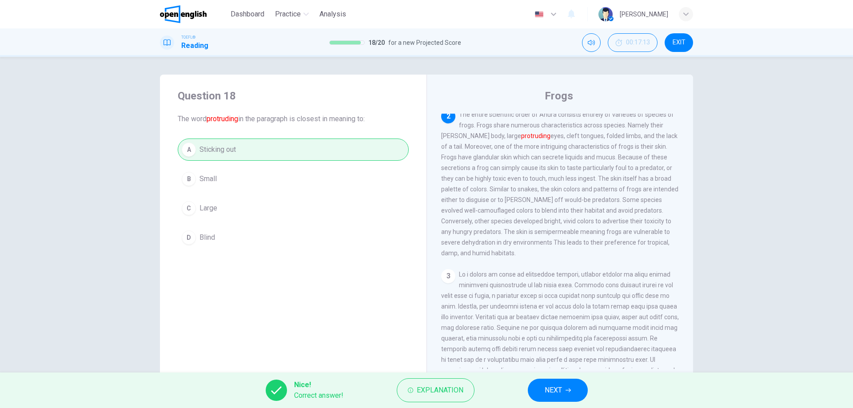
click at [566, 389] on icon "button" at bounding box center [567, 390] width 5 height 5
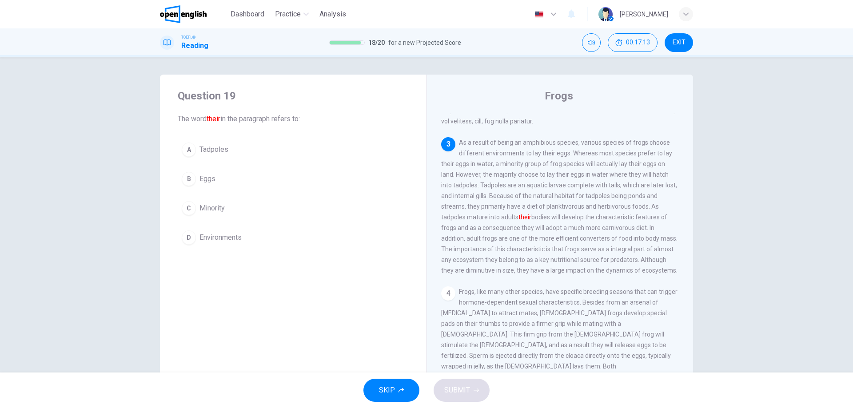
scroll to position [254, 0]
click at [190, 147] on div "A" at bounding box center [189, 150] width 14 height 14
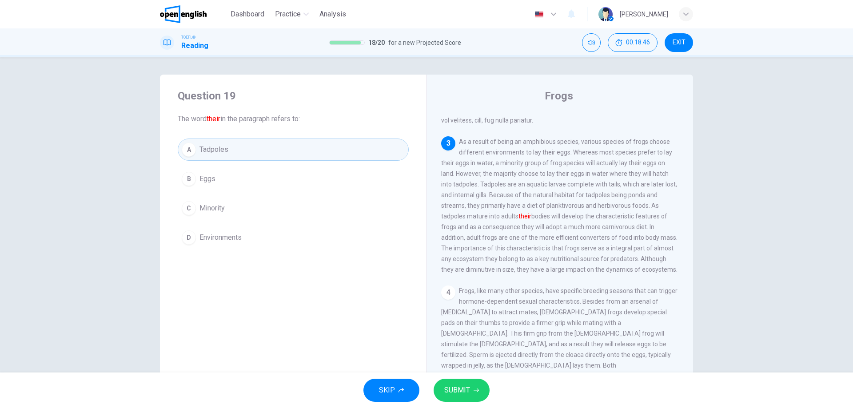
click at [464, 388] on span "SUBMIT" at bounding box center [457, 390] width 26 height 12
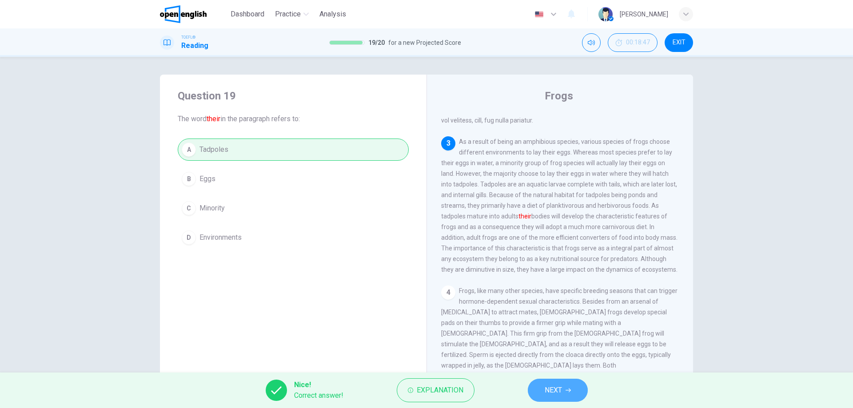
click at [555, 394] on span "NEXT" at bounding box center [552, 390] width 17 height 12
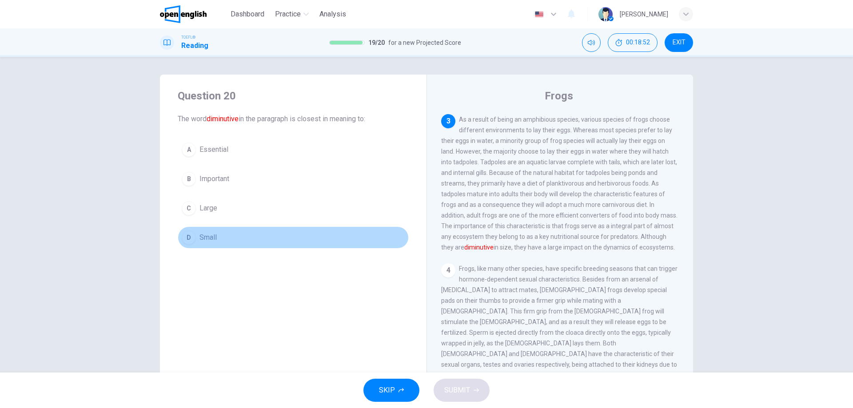
click at [184, 238] on div "D" at bounding box center [189, 237] width 14 height 14
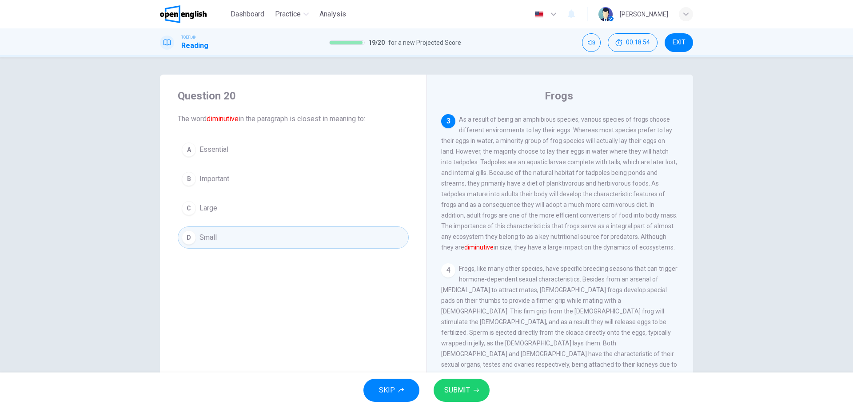
click at [466, 393] on span "SUBMIT" at bounding box center [457, 390] width 26 height 12
